Goal: Find specific page/section: Find specific page/section

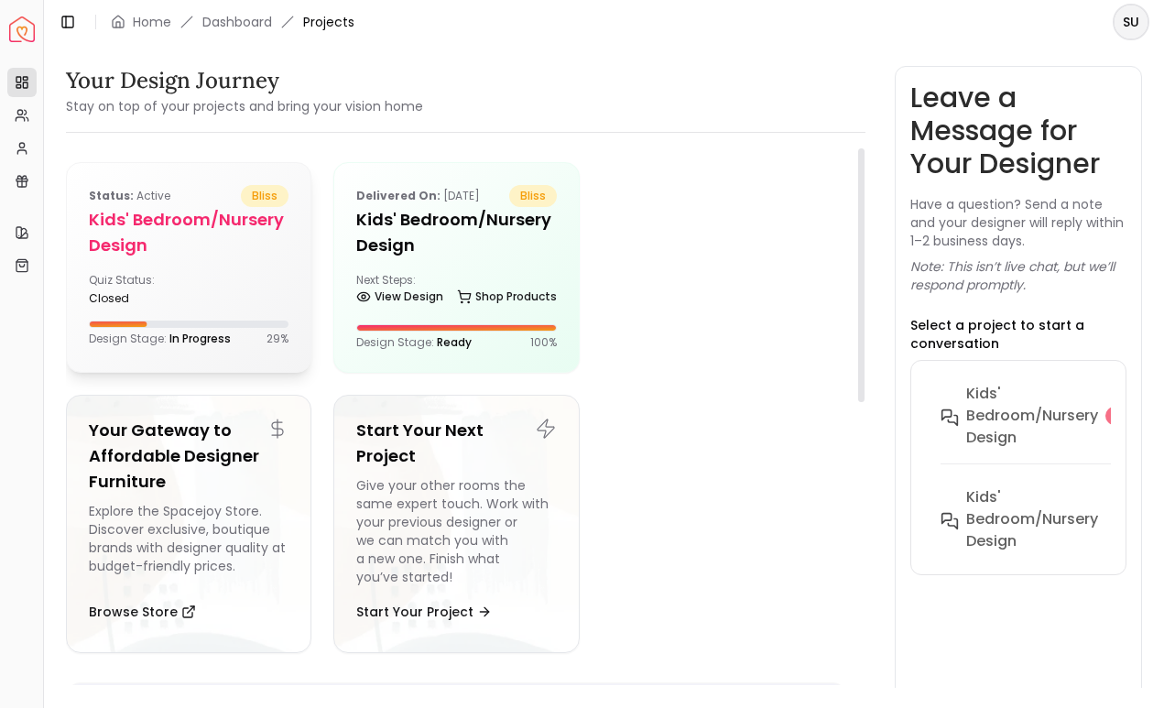
click at [198, 263] on div "Status: active bliss Kids' Bedroom/Nursery design Quiz Status: closed Design St…" at bounding box center [189, 265] width 244 height 205
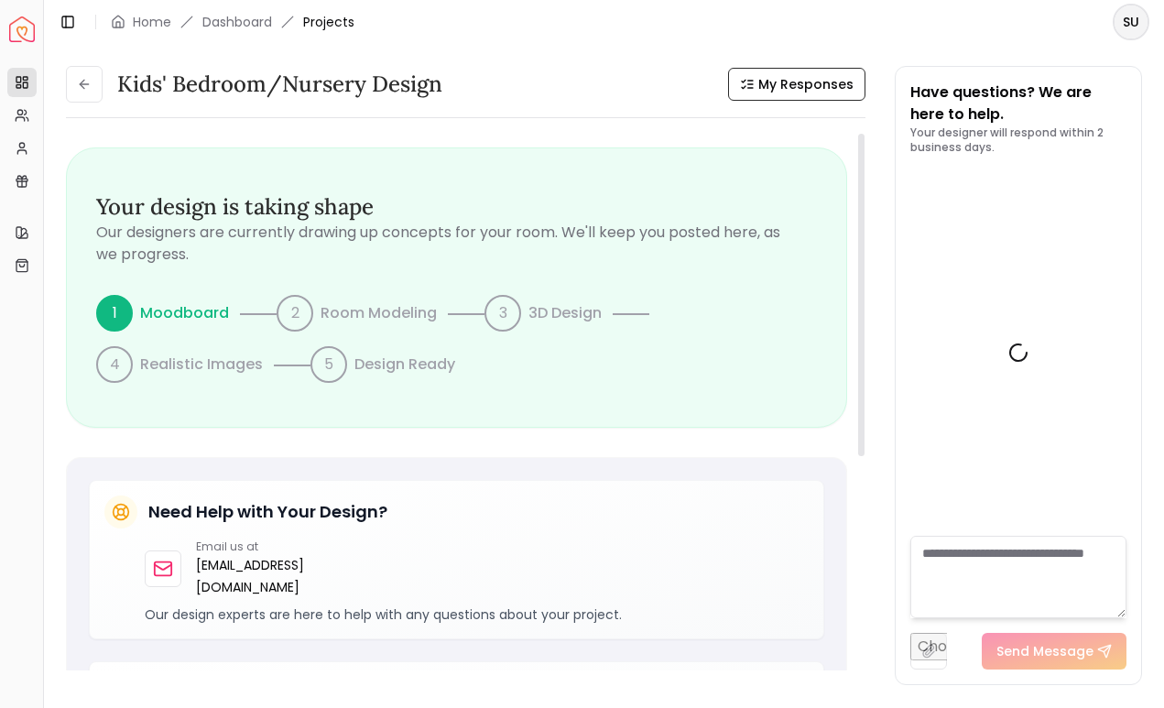
scroll to position [934, 0]
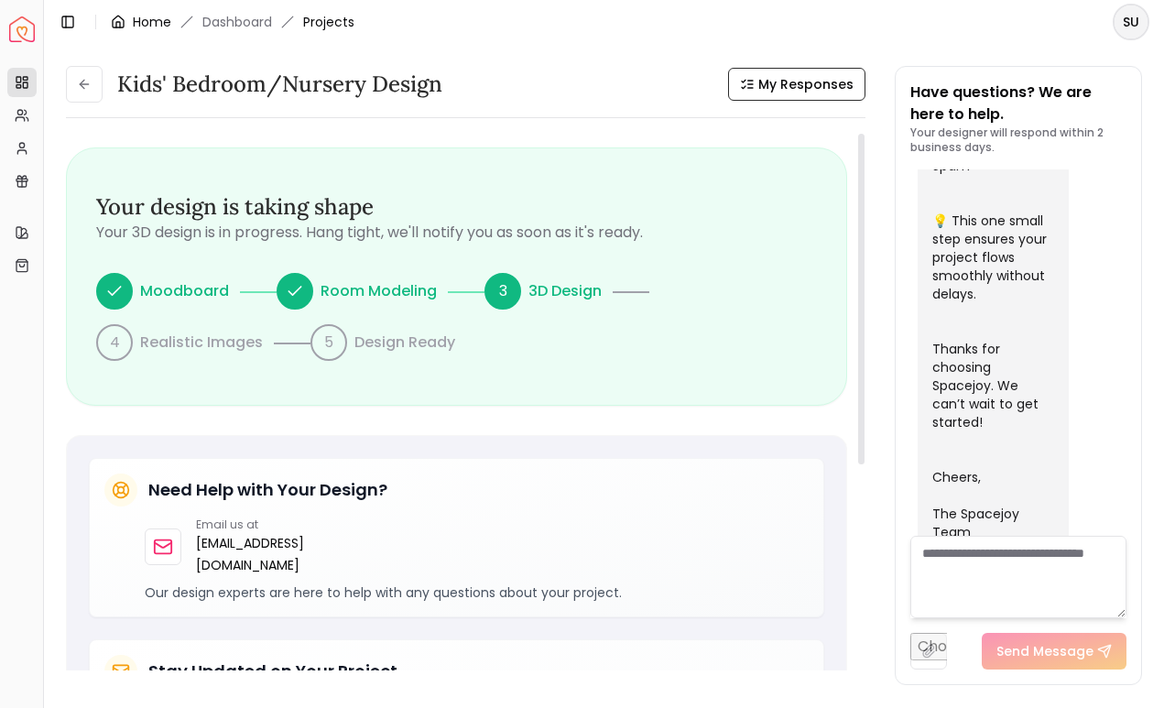
click at [143, 20] on link "Home" at bounding box center [152, 22] width 38 height 18
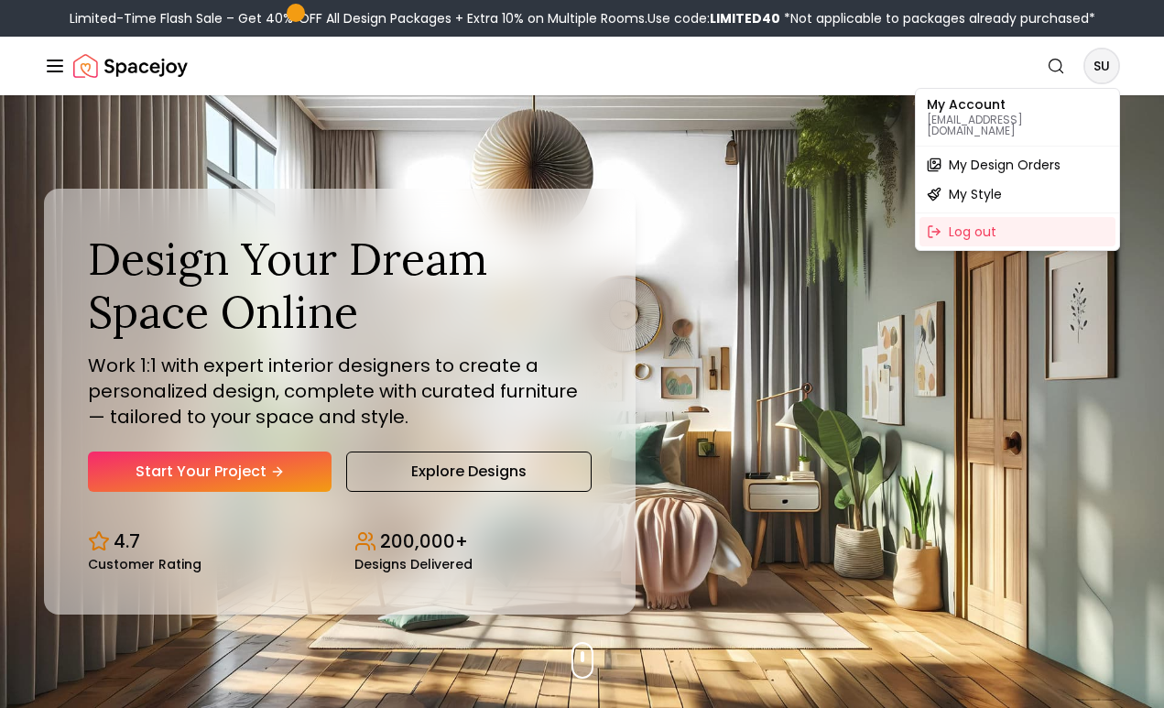
click at [972, 115] on p "[EMAIL_ADDRESS][DOMAIN_NAME]" at bounding box center [1017, 126] width 181 height 22
click at [978, 166] on div "My Design Orders" at bounding box center [1018, 164] width 196 height 29
